Goal: Browse casually

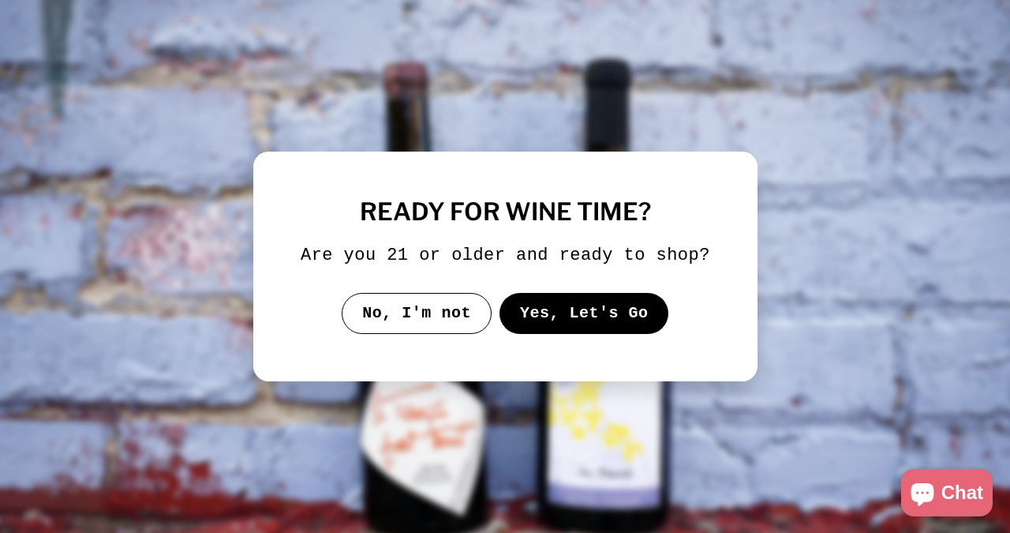
click at [547, 332] on button "Yes, Let's Go" at bounding box center [584, 313] width 170 height 41
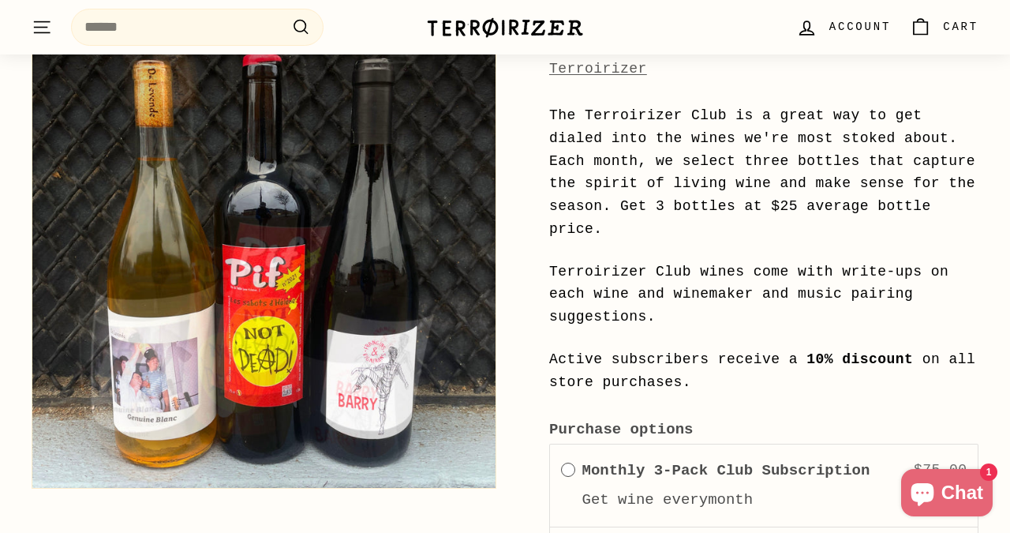
scroll to position [255, 0]
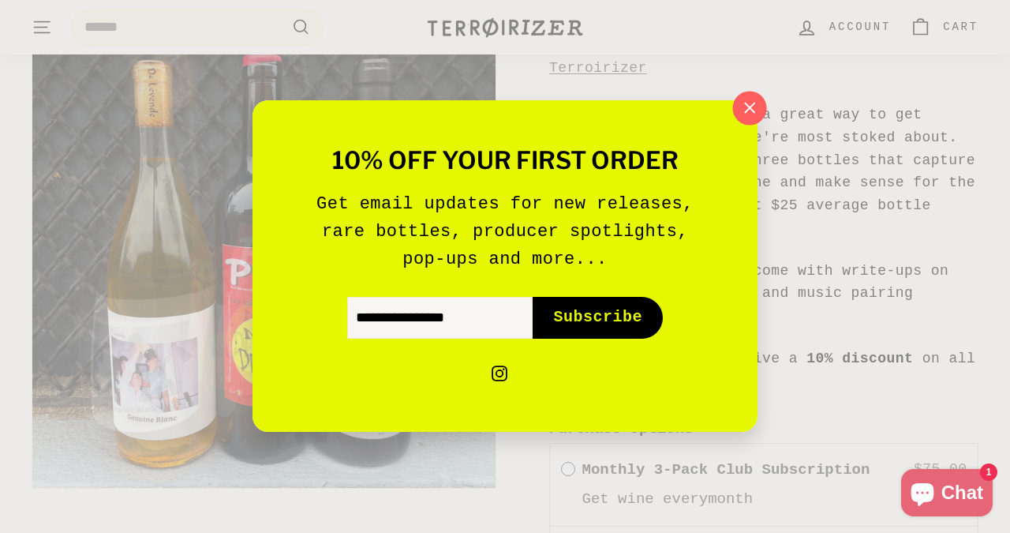
click at [736, 105] on button ""Close (esc)"" at bounding box center [750, 109] width 34 height 34
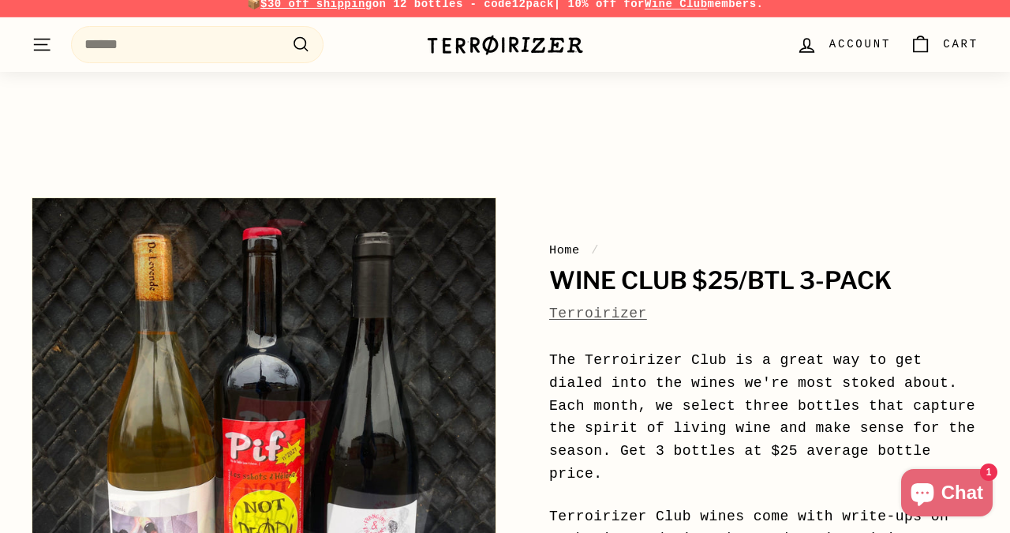
scroll to position [0, 0]
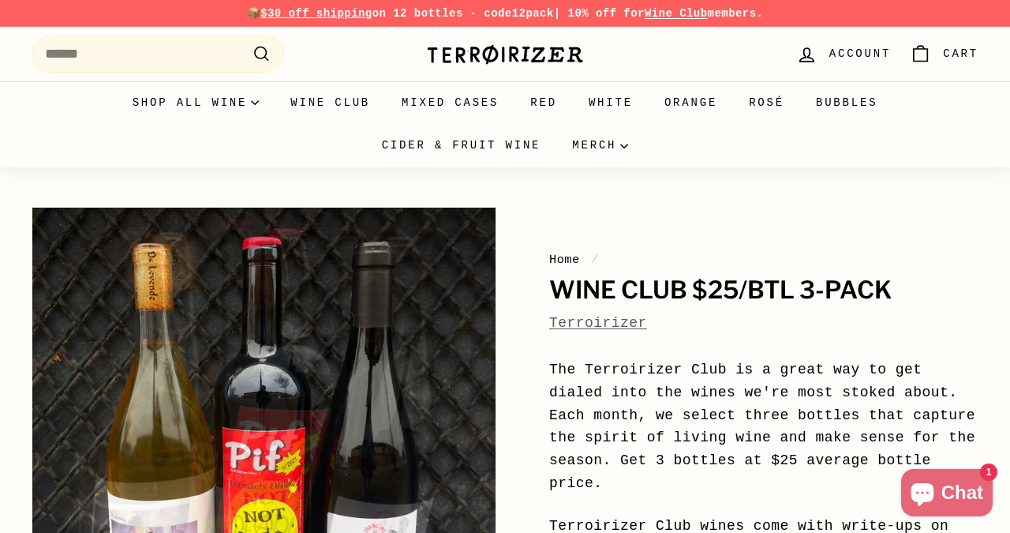
click at [455, 40] on div "Terroirizer" at bounding box center [505, 55] width 158 height 38
click at [454, 53] on img at bounding box center [505, 54] width 158 height 22
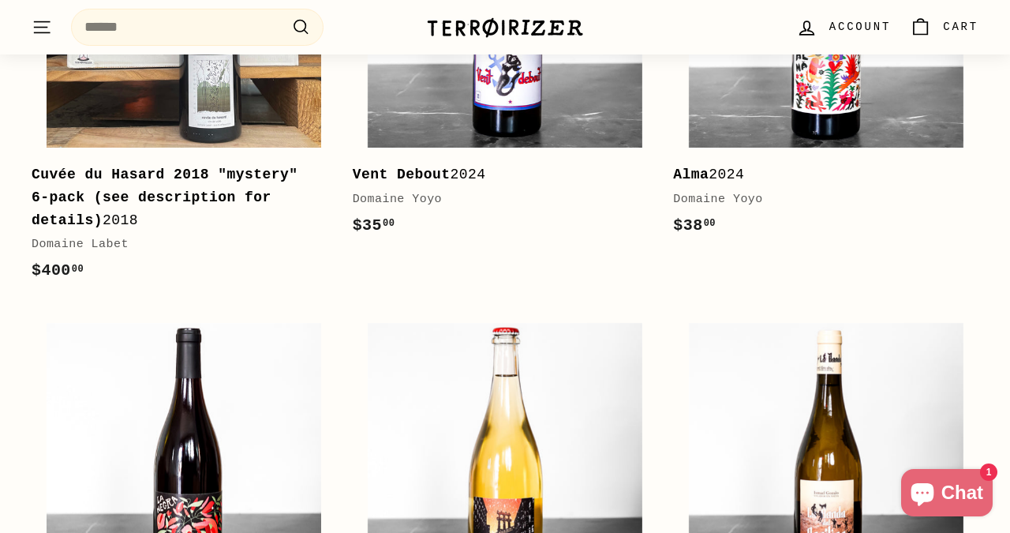
scroll to position [1401, 0]
